Goal: Transaction & Acquisition: Purchase product/service

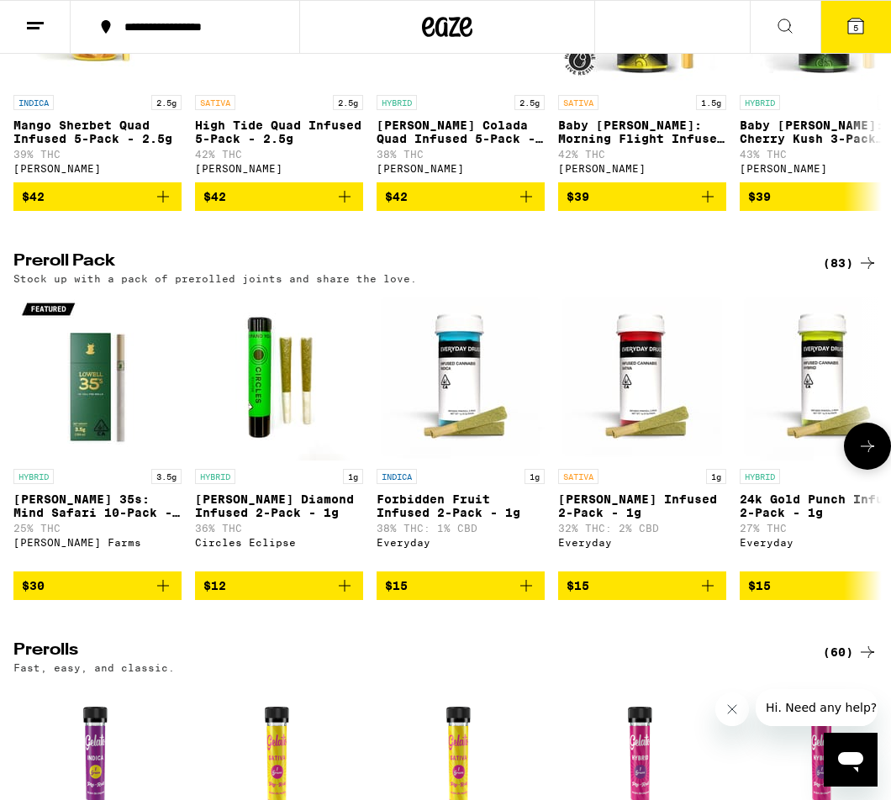
scroll to position [4648, 0]
